Goal: Find specific page/section: Find specific page/section

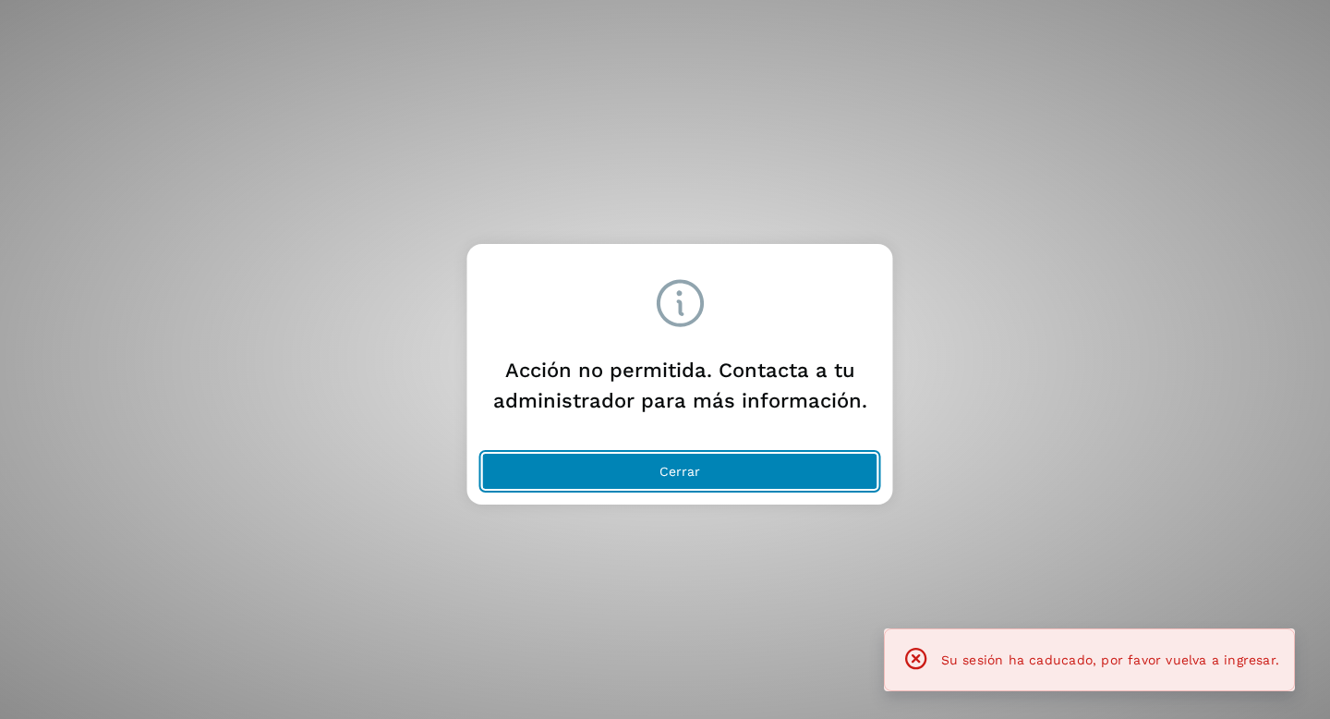
click at [656, 469] on button "Cerrar" at bounding box center [680, 471] width 396 height 37
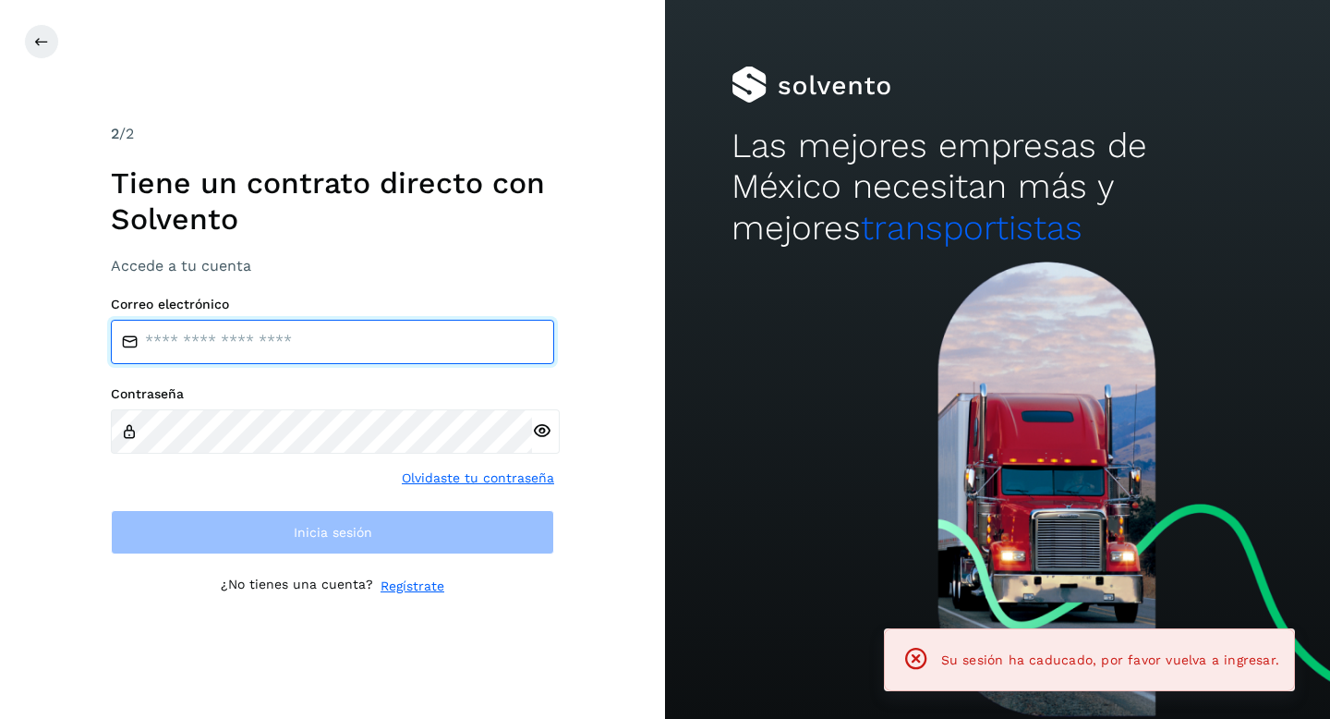
type input "**********"
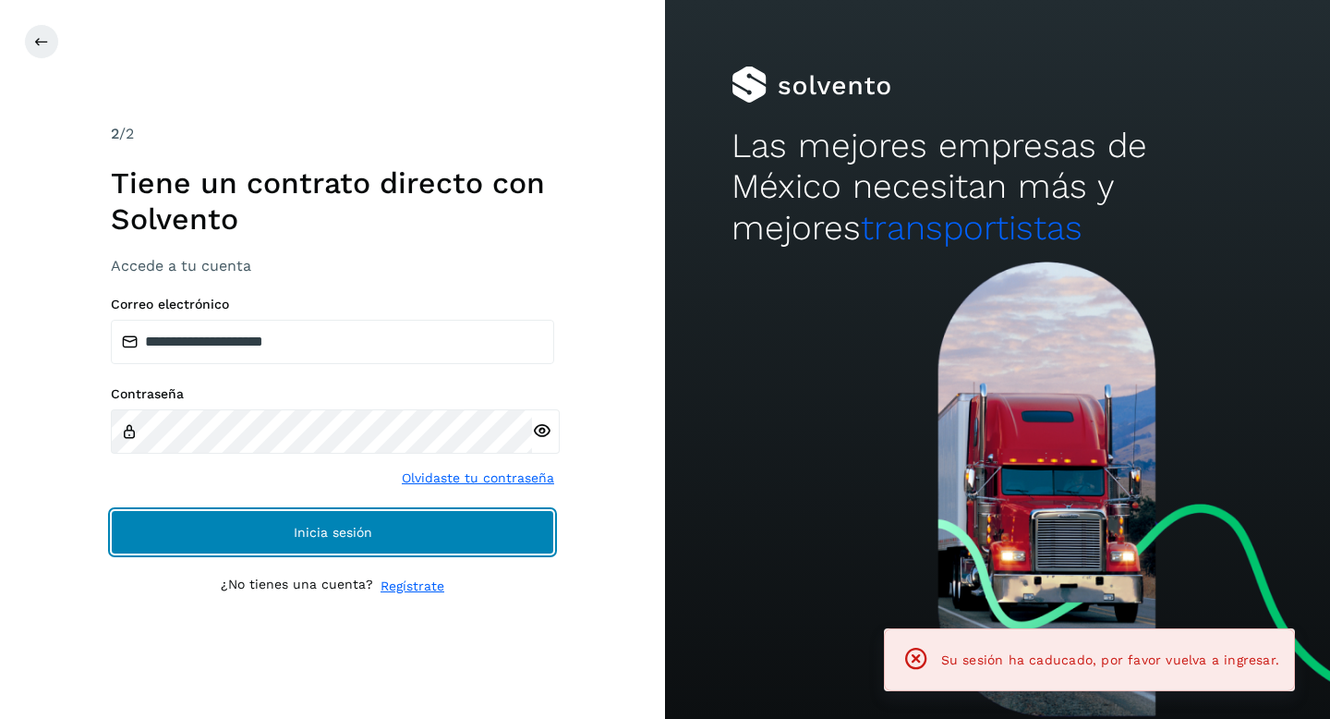
click at [229, 528] on button "Inicia sesión" at bounding box center [332, 532] width 443 height 44
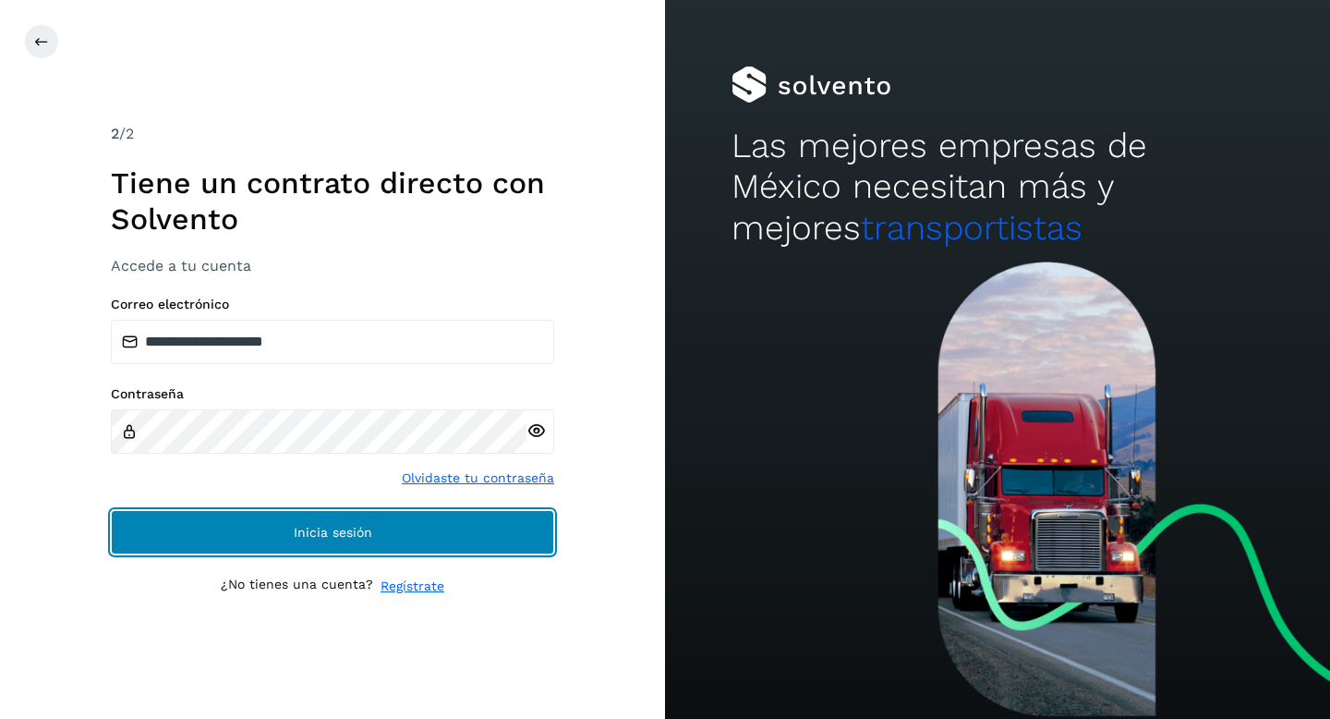
click at [298, 526] on span "Inicia sesión" at bounding box center [333, 532] width 79 height 13
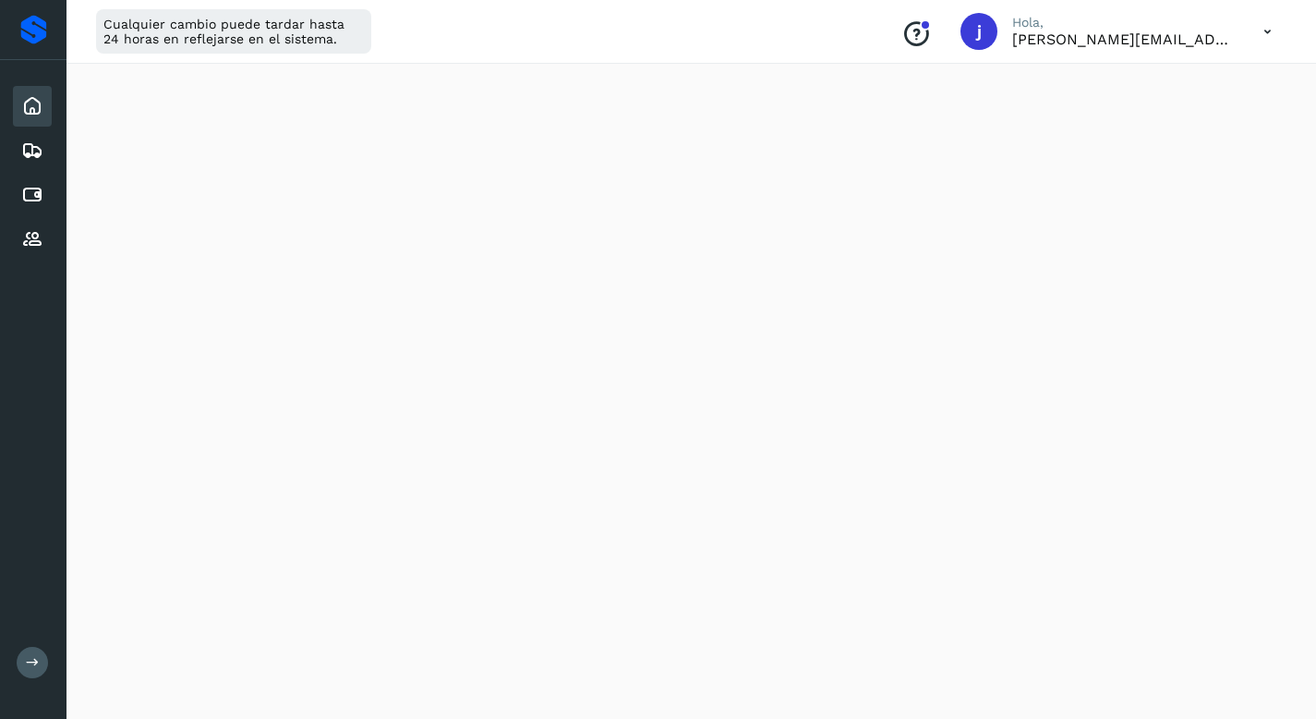
scroll to position [400, 0]
click at [42, 197] on icon at bounding box center [32, 195] width 22 height 22
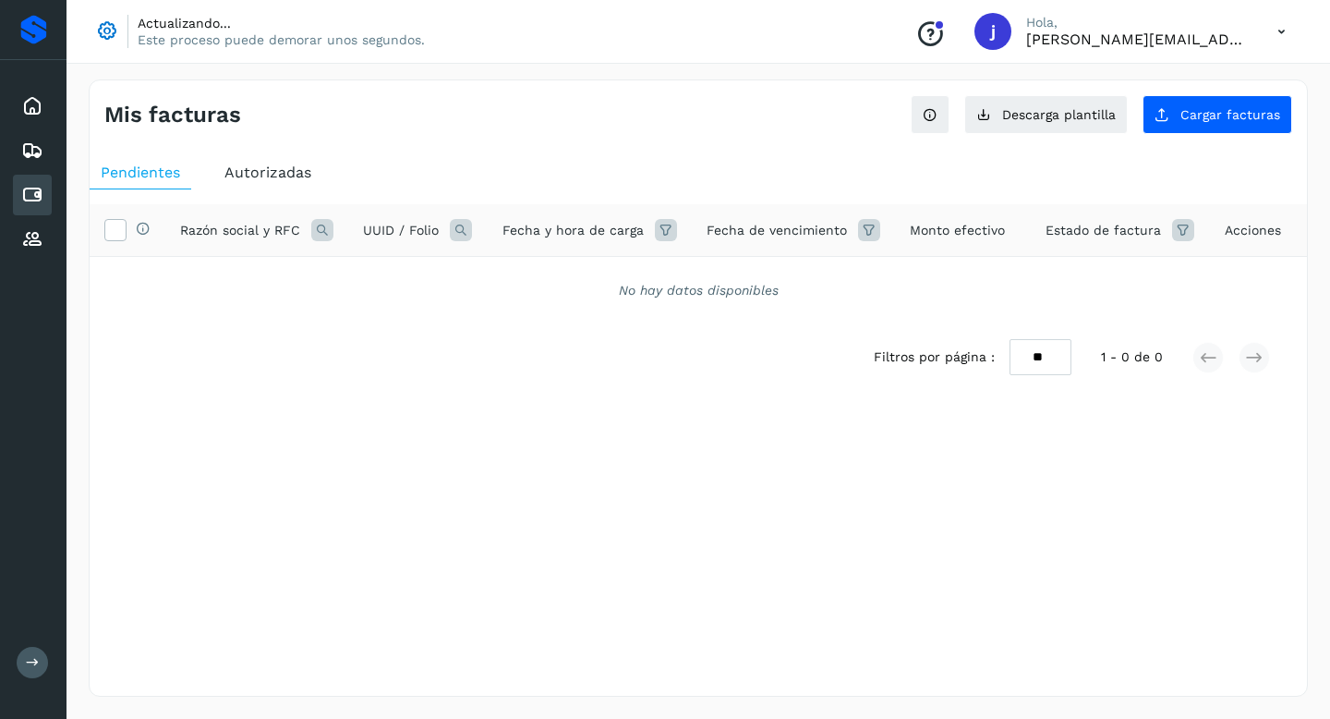
click at [285, 172] on span "Autorizadas" at bounding box center [267, 173] width 87 height 18
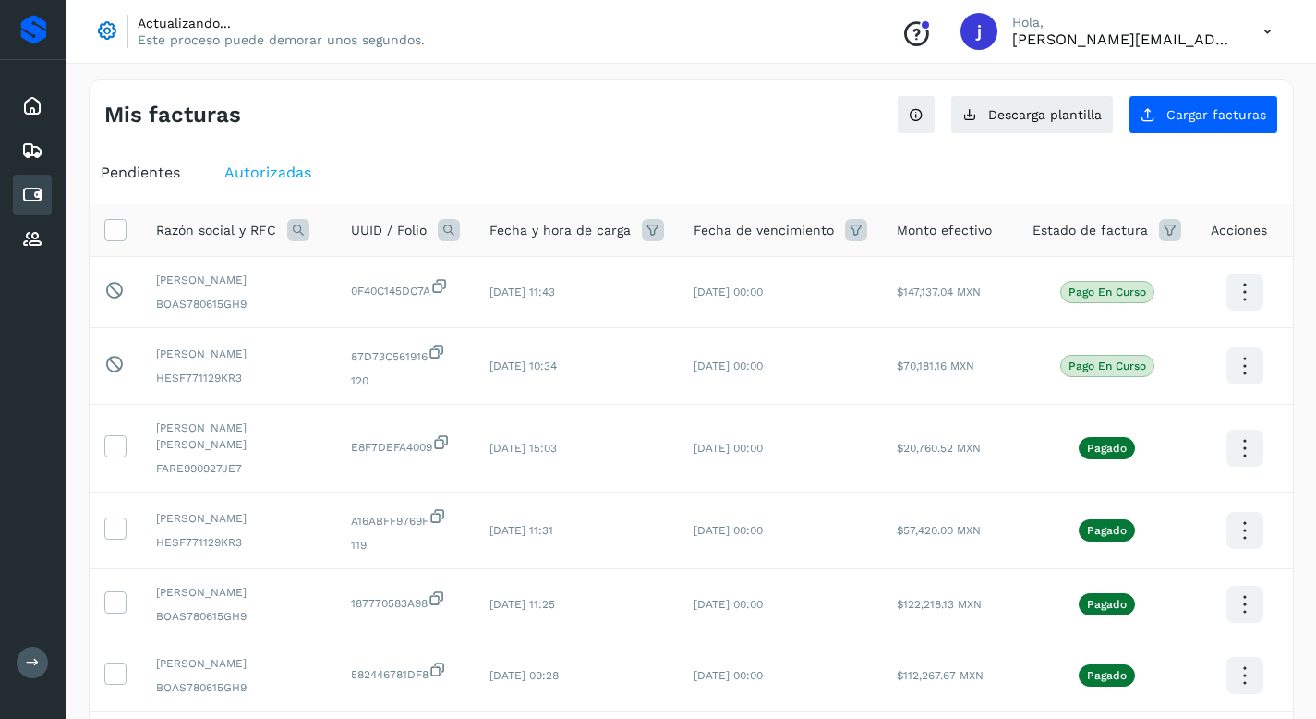
click at [146, 169] on span "Pendientes" at bounding box center [140, 173] width 79 height 18
